Goal: Task Accomplishment & Management: Manage account settings

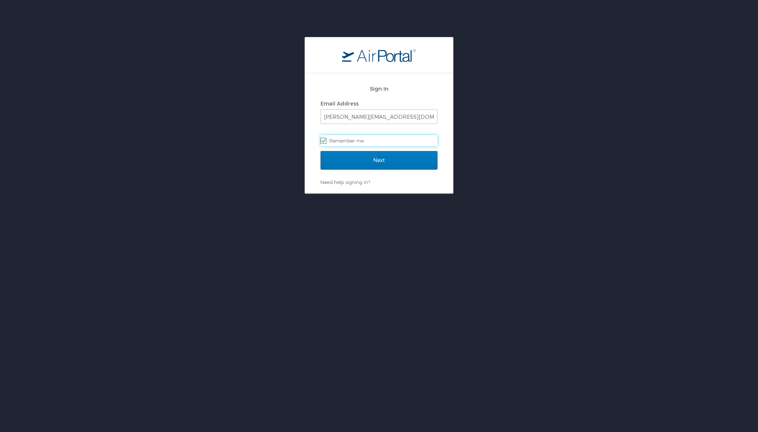
click at [402, 150] on div "Sign In Email Address s.spake@sullivanhealthcareconsulting.com Remember me" at bounding box center [379, 116] width 117 height 71
click at [398, 158] on input "Next" at bounding box center [379, 160] width 117 height 19
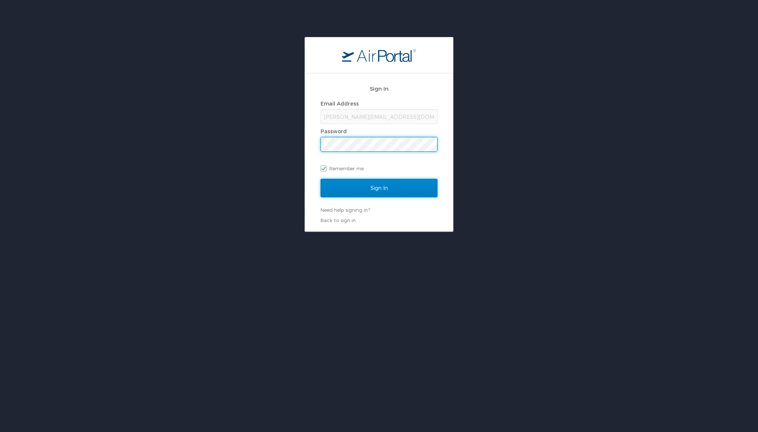
click at [406, 185] on input "Sign In" at bounding box center [379, 188] width 117 height 19
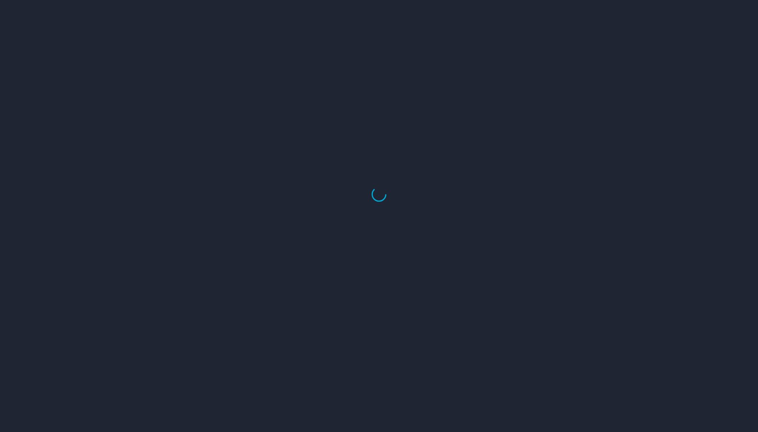
select select "US"
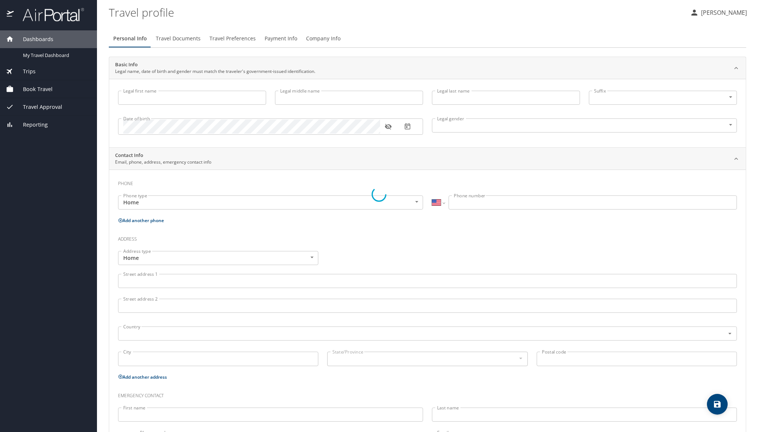
type input "[PERSON_NAME]"
type input "Spake"
type input "[DEMOGRAPHIC_DATA]"
type input "[PERSON_NAME]"
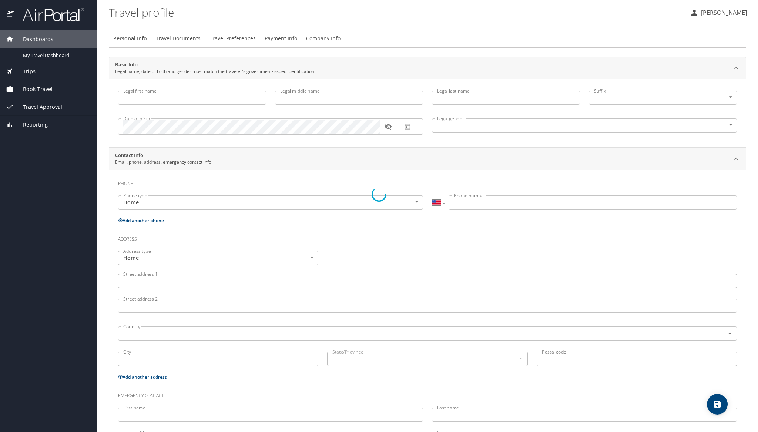
type input "Spake"
type input "(706) 506-6545"
type input "itsbetterwithheather@gmail.com"
select select "US"
select select "SI"
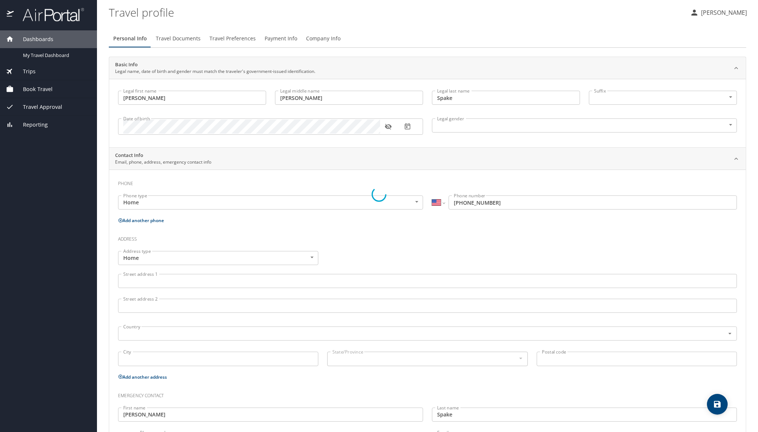
select select "US"
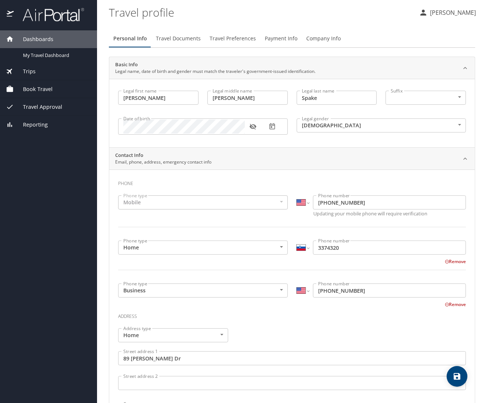
click at [44, 91] on span "Book Travel" at bounding box center [33, 89] width 39 height 8
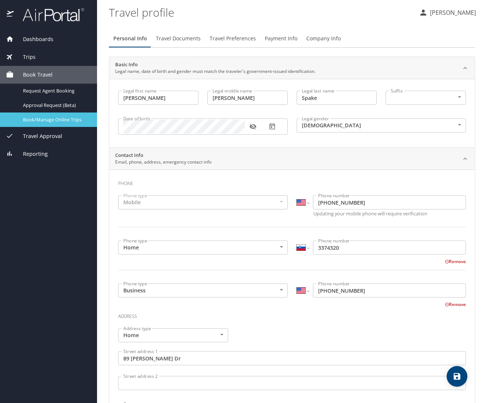
click at [62, 117] on span "Book/Manage Online Trips" at bounding box center [55, 119] width 65 height 7
